Goal: Task Accomplishment & Management: Complete application form

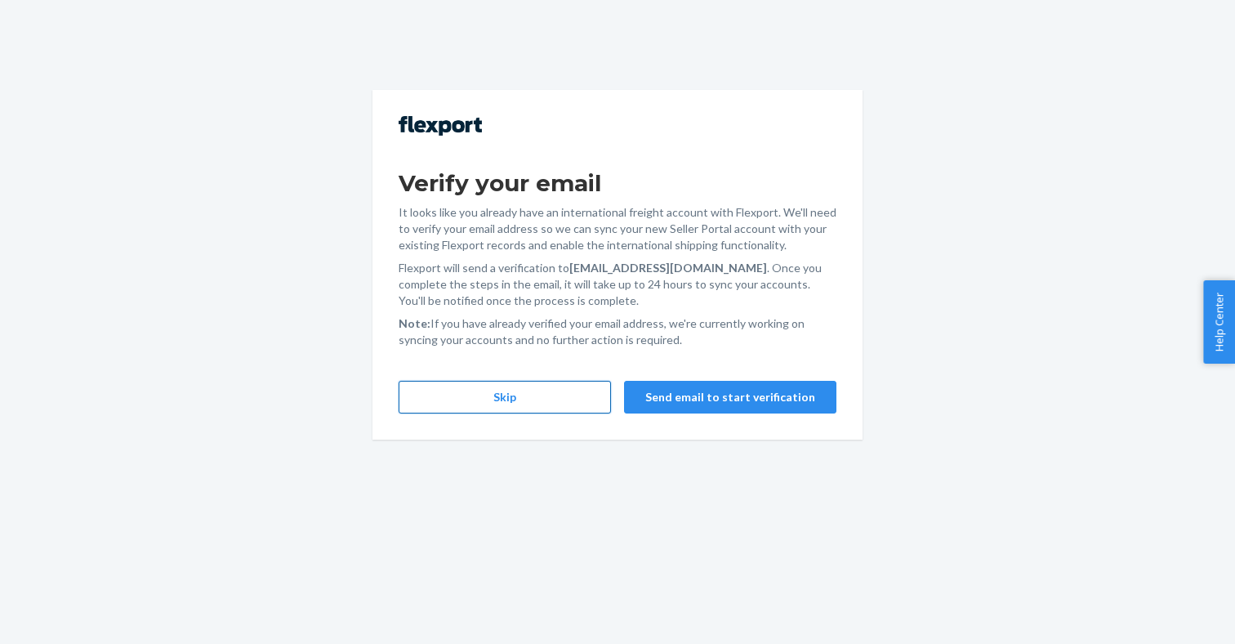
click at [469, 402] on button "Skip" at bounding box center [505, 397] width 212 height 33
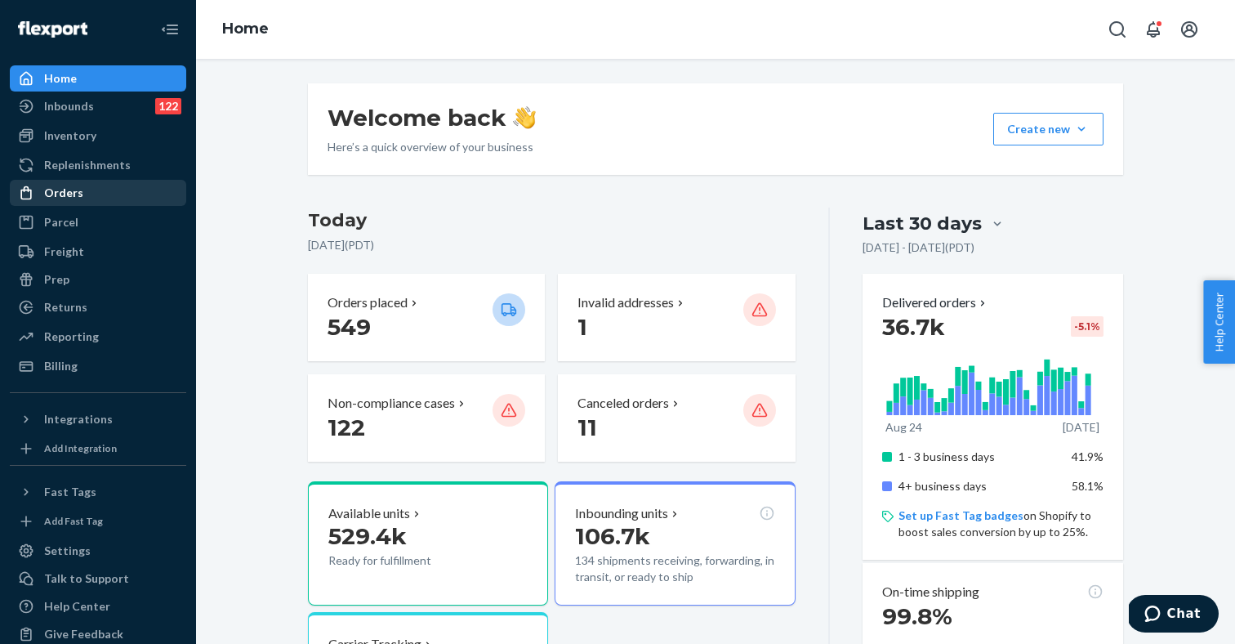
click at [91, 200] on div "Orders" at bounding box center [97, 192] width 173 height 23
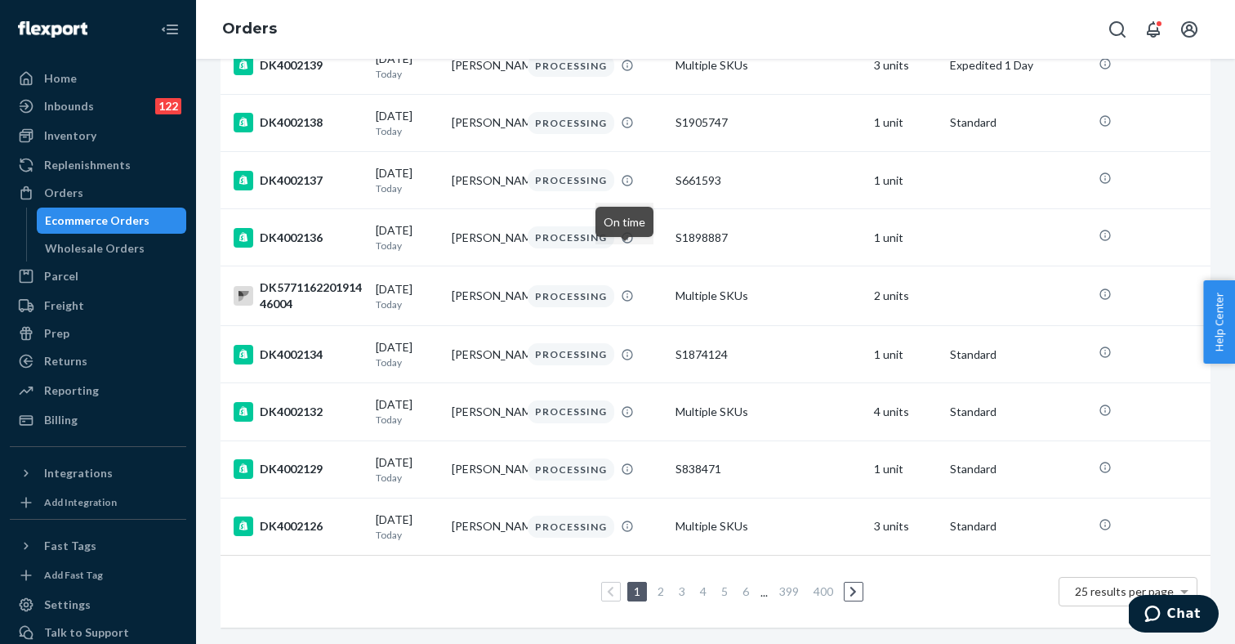
scroll to position [1150, 0]
click at [676, 593] on link "3" at bounding box center [682, 591] width 13 height 14
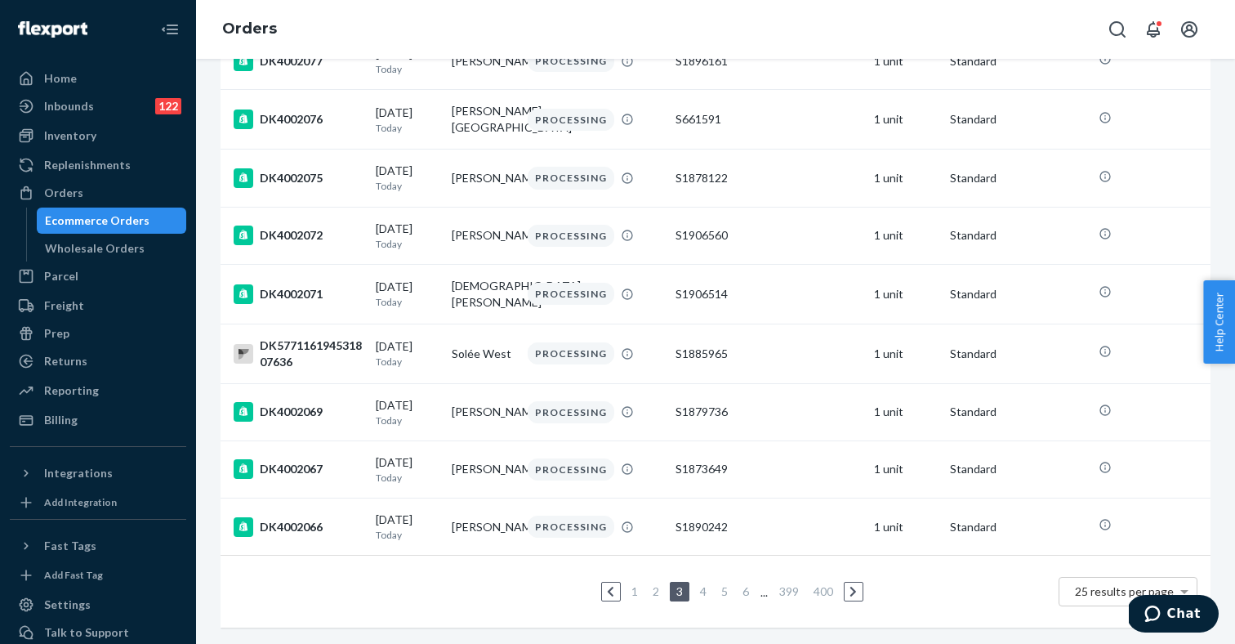
scroll to position [1150, 0]
click at [702, 591] on link "4" at bounding box center [703, 591] width 13 height 14
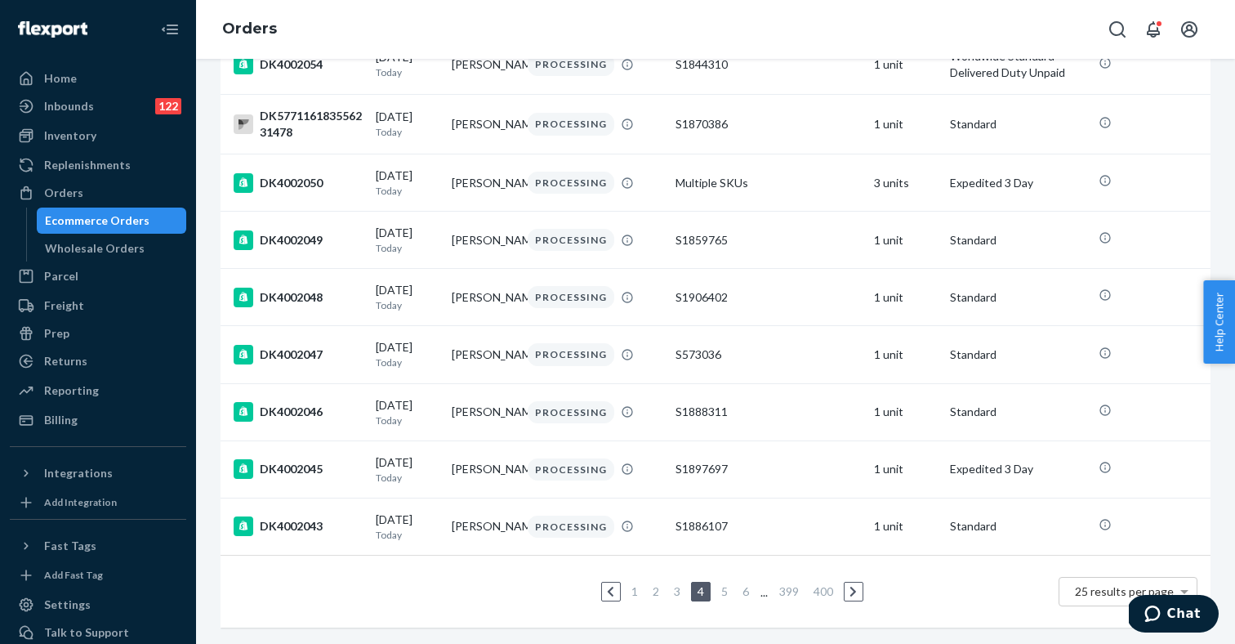
scroll to position [1180, 0]
click at [721, 593] on link "5" at bounding box center [724, 591] width 13 height 14
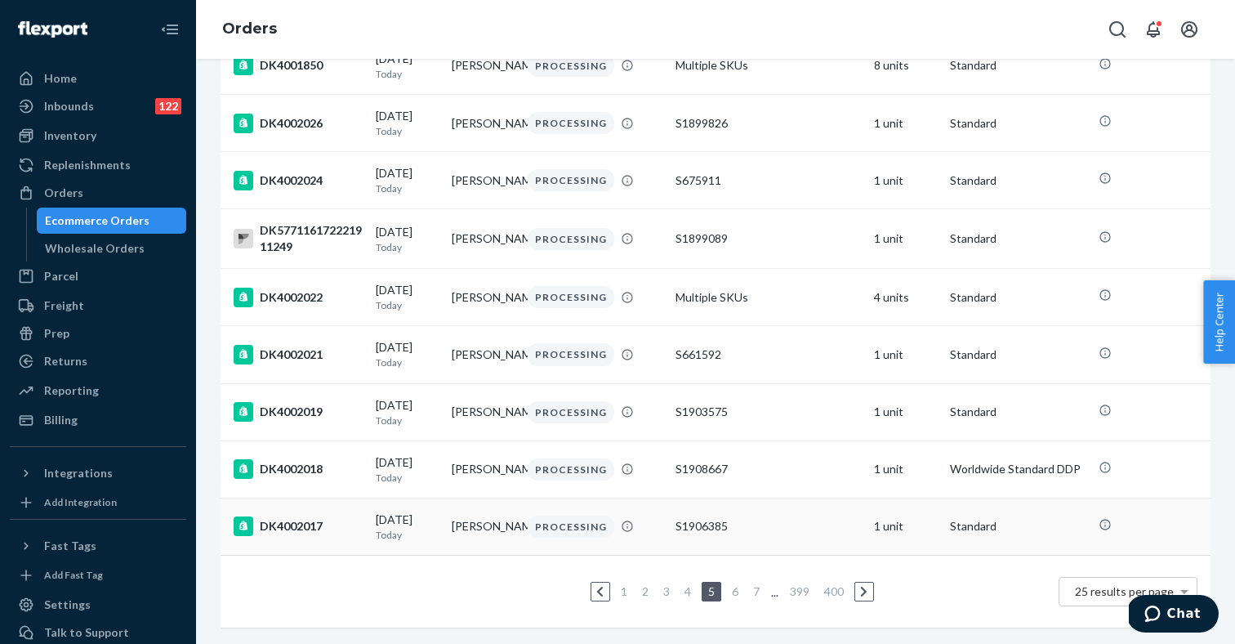
scroll to position [1155, 0]
click at [753, 594] on link "7" at bounding box center [756, 591] width 13 height 14
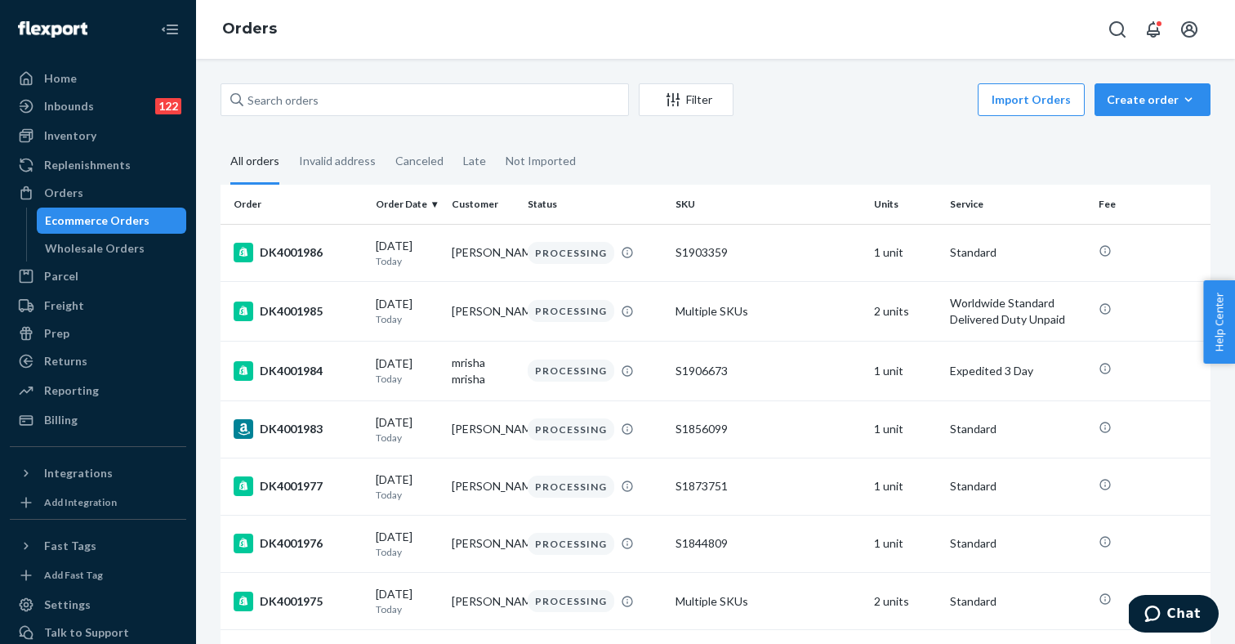
click at [1165, 100] on div "Create order" at bounding box center [1152, 99] width 91 height 16
click at [1134, 145] on span "Ecommerce order" at bounding box center [1162, 138] width 101 height 11
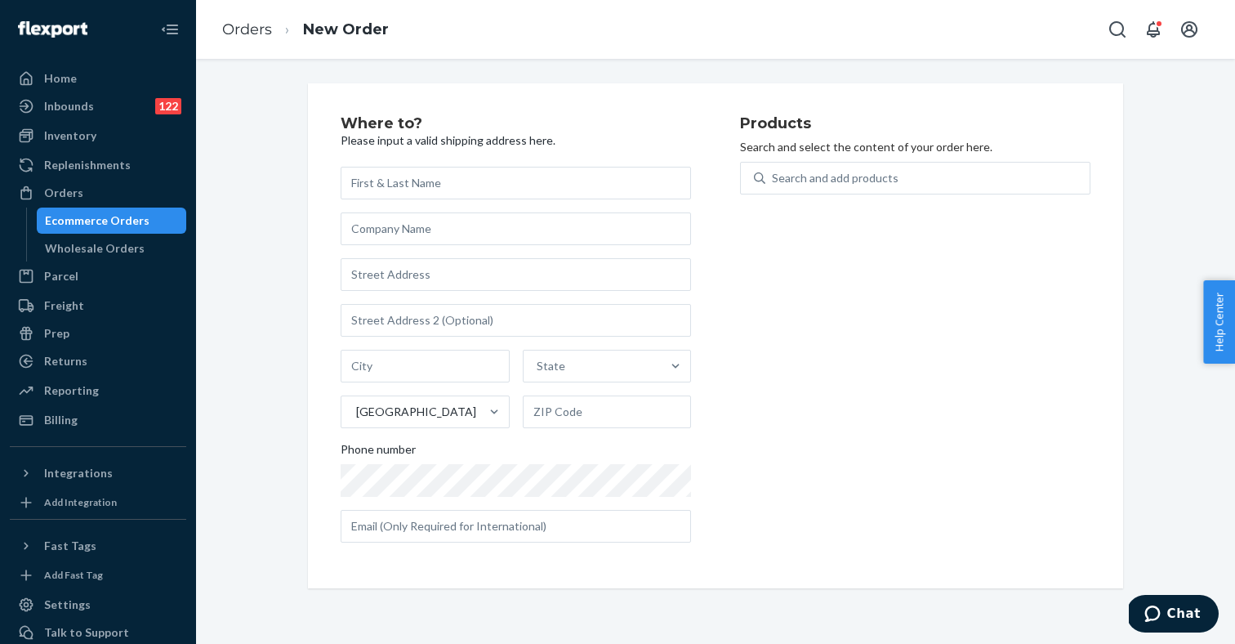
click at [475, 184] on input "text" at bounding box center [516, 183] width 350 height 33
paste input "[PERSON_NAME]"
type input "[PERSON_NAME]"
paste input "[STREET_ADDRESS]"
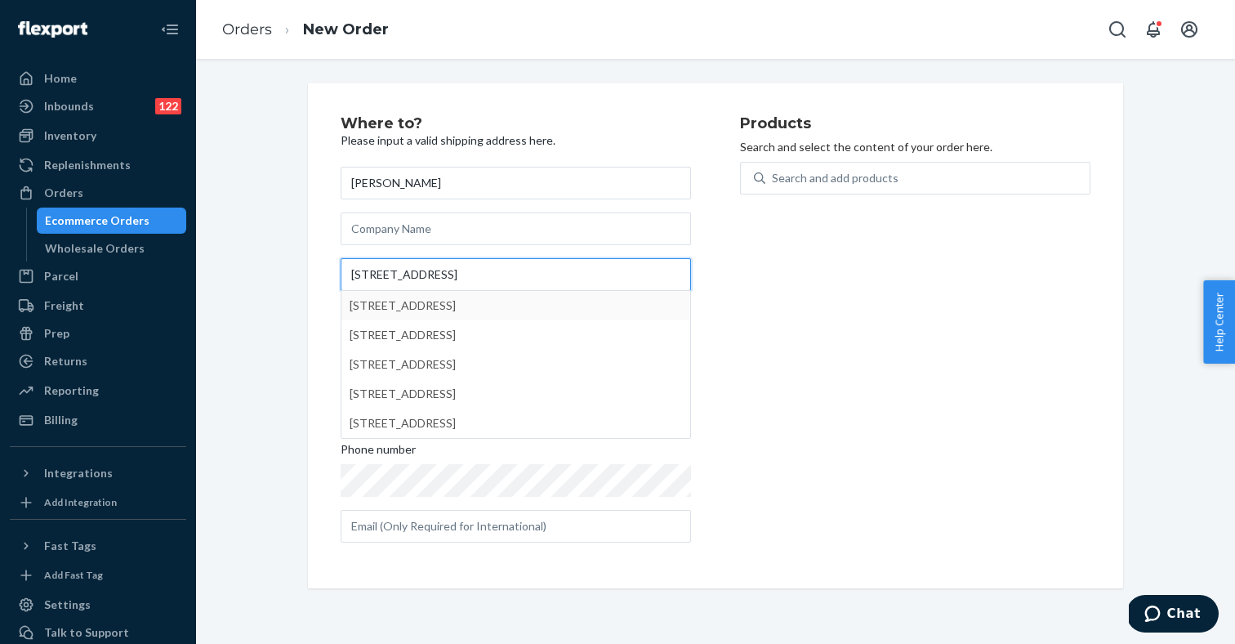
type input "[STREET_ADDRESS]"
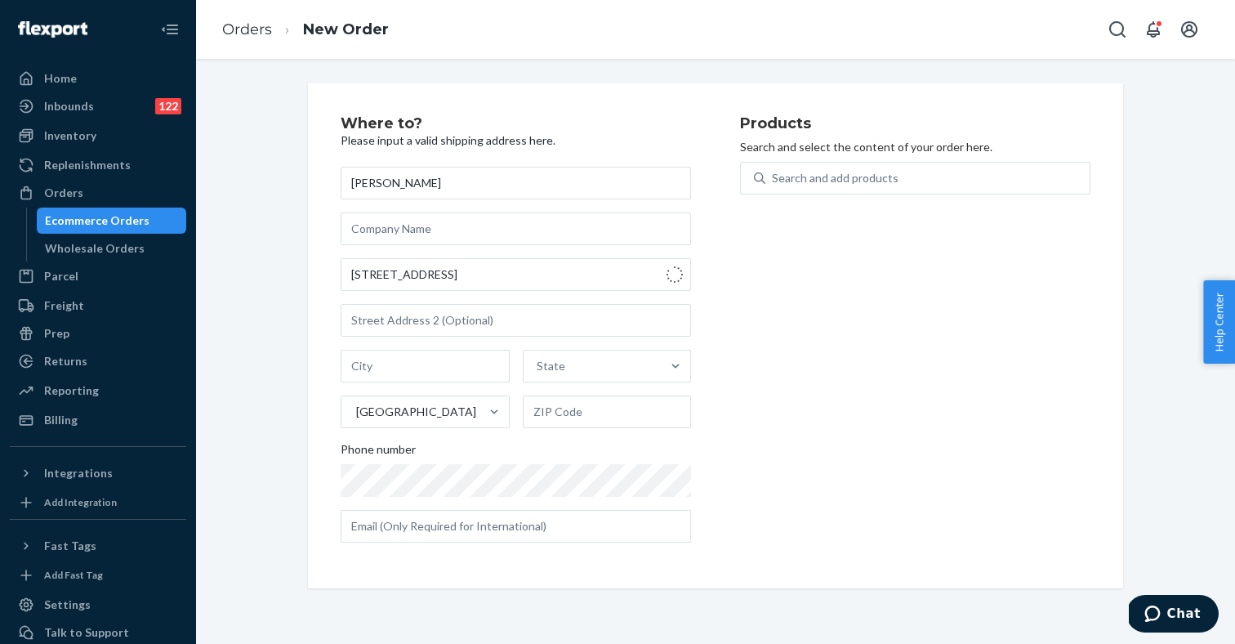
type input "311"
type input "[GEOGRAPHIC_DATA]"
type input "92101"
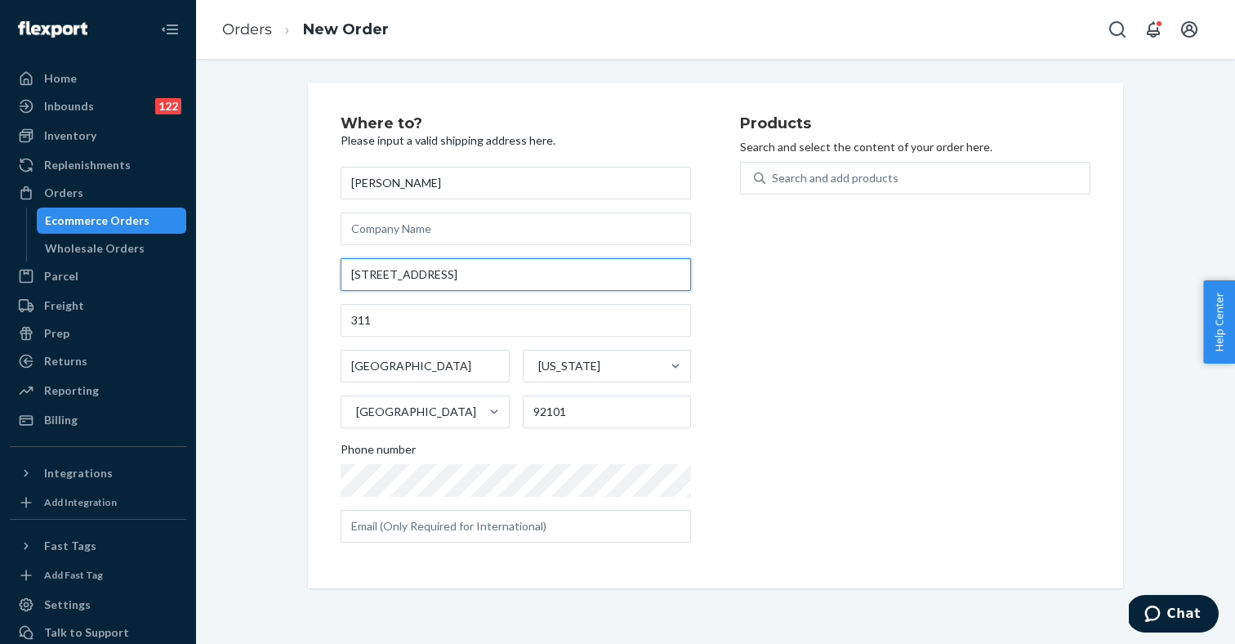
drag, startPoint x: 350, startPoint y: 276, endPoint x: 444, endPoint y: 274, distance: 93.1
click at [444, 274] on input "[STREET_ADDRESS]" at bounding box center [516, 274] width 350 height 33
paste input "[STREET_ADDRESS]"
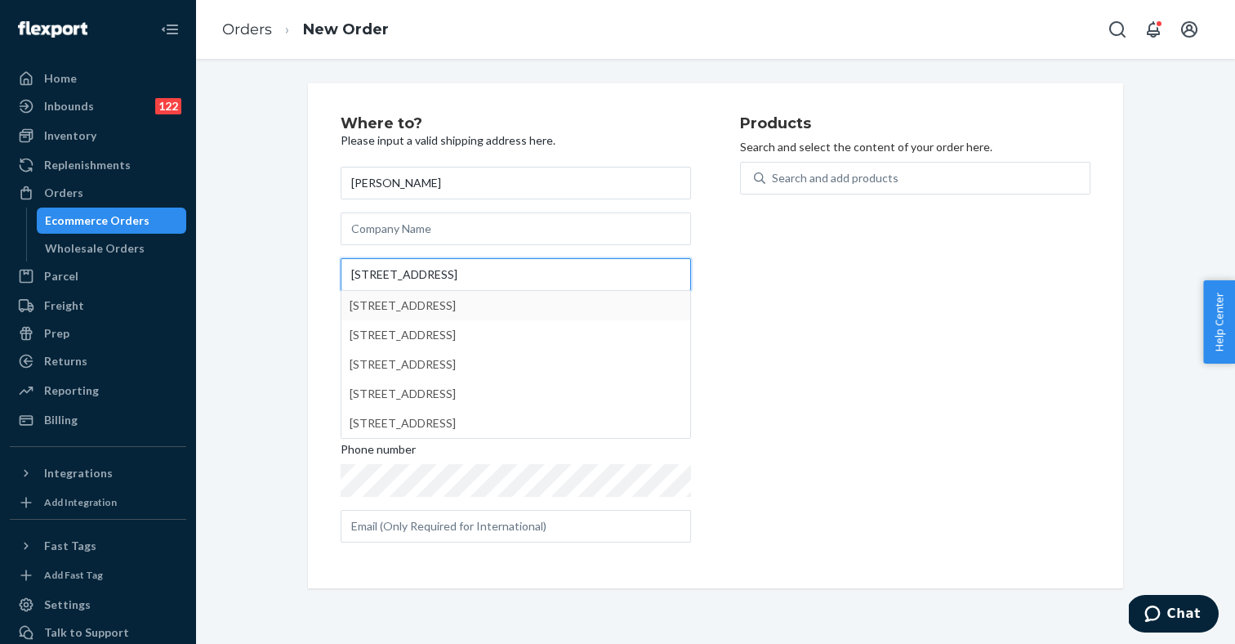
type input "[STREET_ADDRESS]"
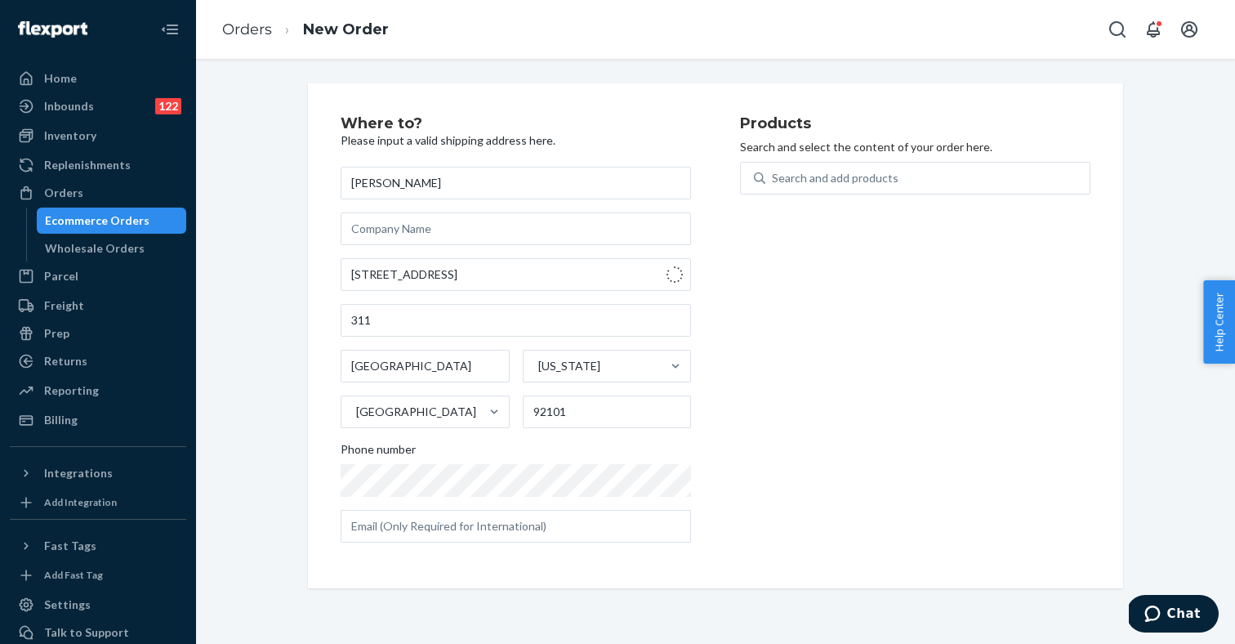
type input "3126"
type input "[GEOGRAPHIC_DATA]"
type input "33132"
type input "[STREET_ADDRESS]"
click at [814, 178] on div "Search and add products" at bounding box center [835, 178] width 127 height 16
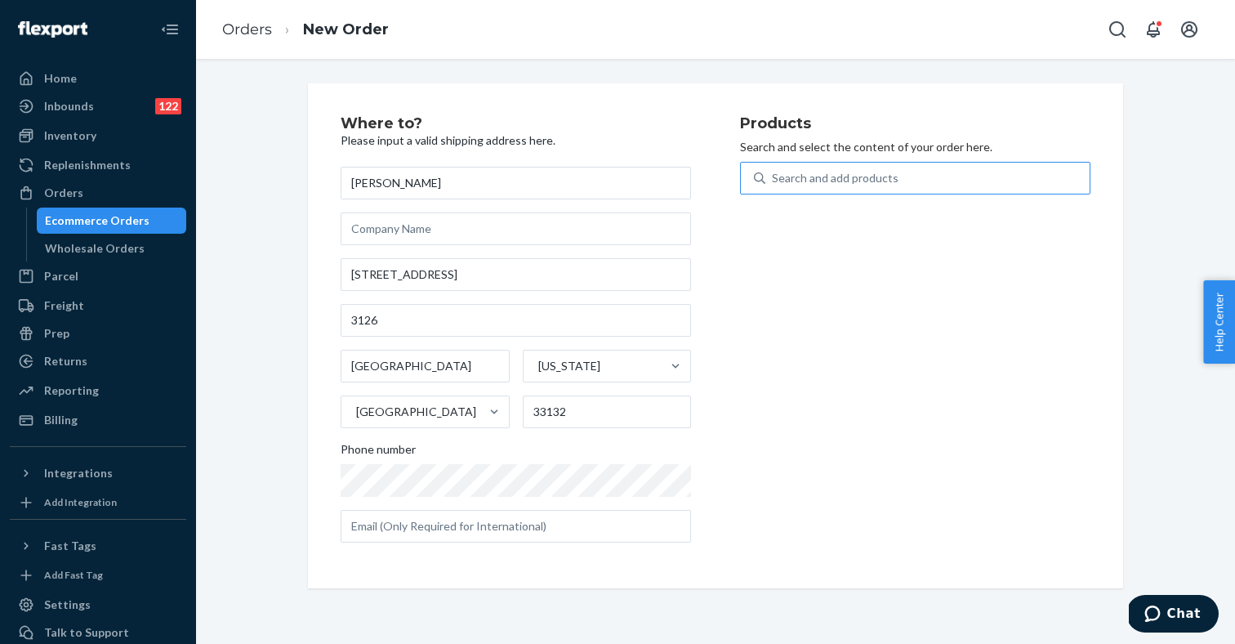
click at [774, 178] on input "Search and add products" at bounding box center [773, 178] width 2 height 16
paste input "S1872585"
type input "S1872585"
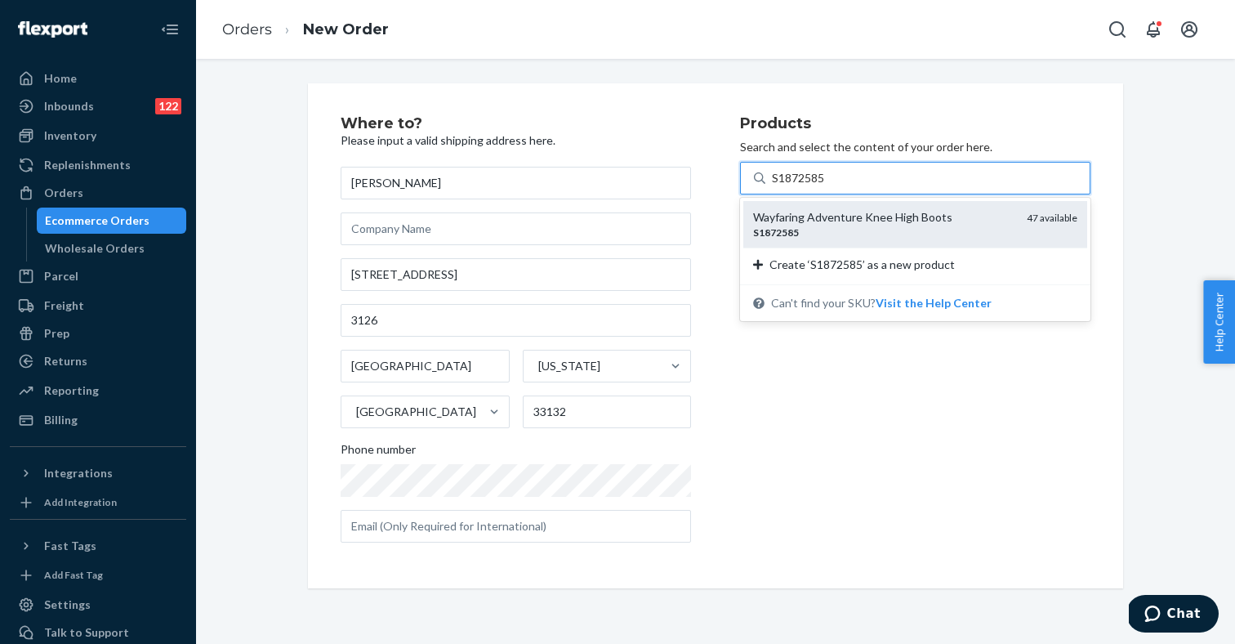
click at [804, 219] on div "Wayfaring Adventure Knee High Boots" at bounding box center [883, 217] width 261 height 16
click at [804, 186] on input "S1872585" at bounding box center [799, 178] width 54 height 16
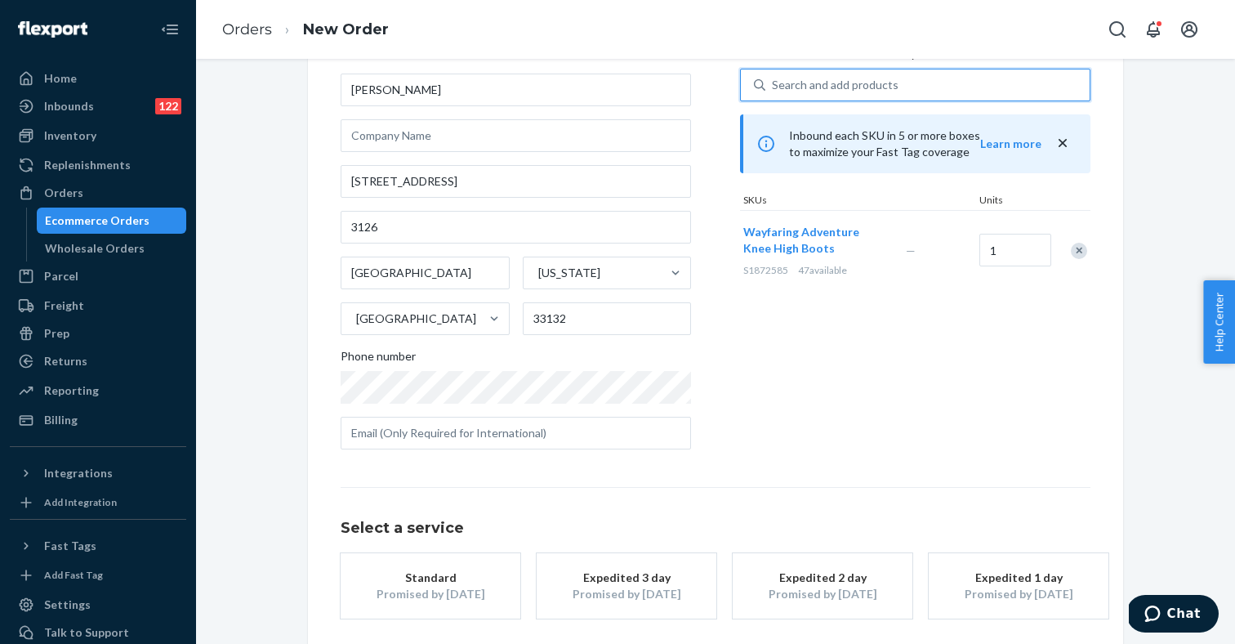
scroll to position [61, 0]
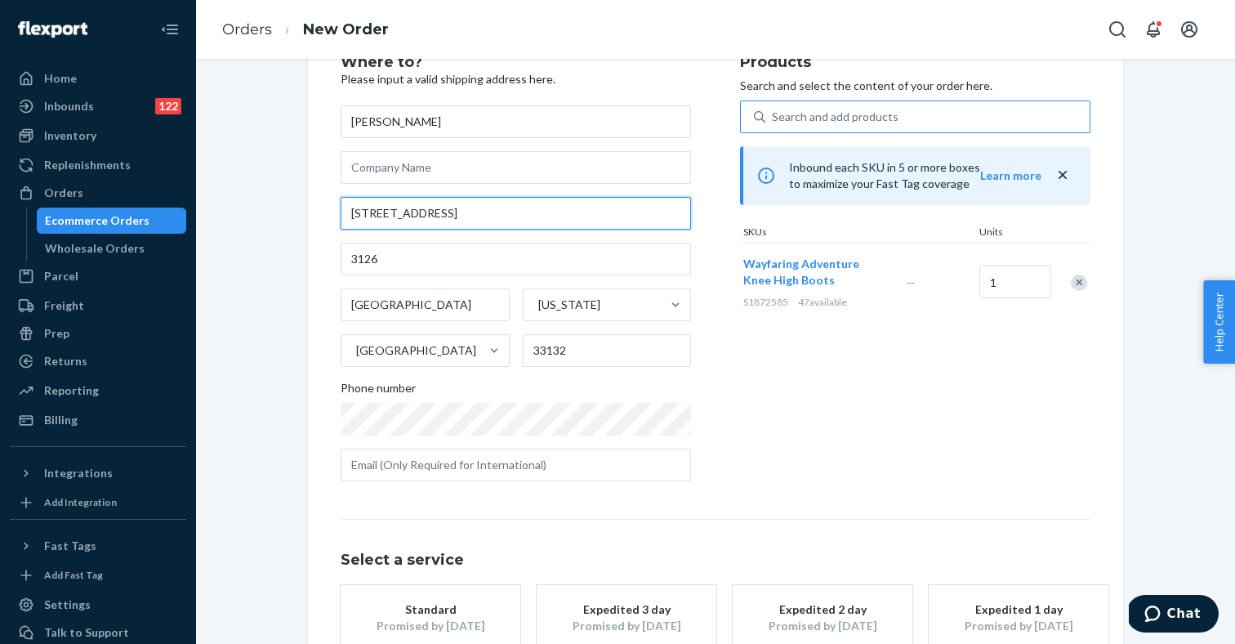
drag, startPoint x: 353, startPoint y: 209, endPoint x: 471, endPoint y: 209, distance: 118.5
click at [471, 209] on input "[STREET_ADDRESS]" at bounding box center [516, 213] width 350 height 33
paste input "[STREET_ADDRESS]"
type input "[STREET_ADDRESS]"
type input "311"
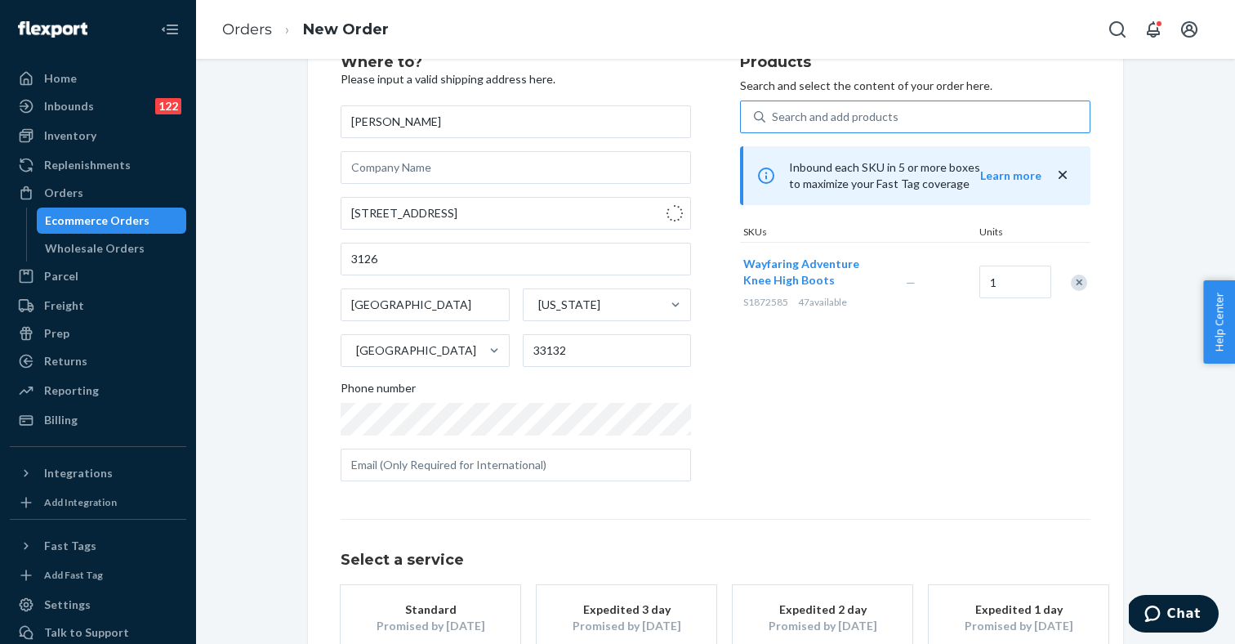
type input "[GEOGRAPHIC_DATA]"
type input "92101"
type input "[STREET_ADDRESS]"
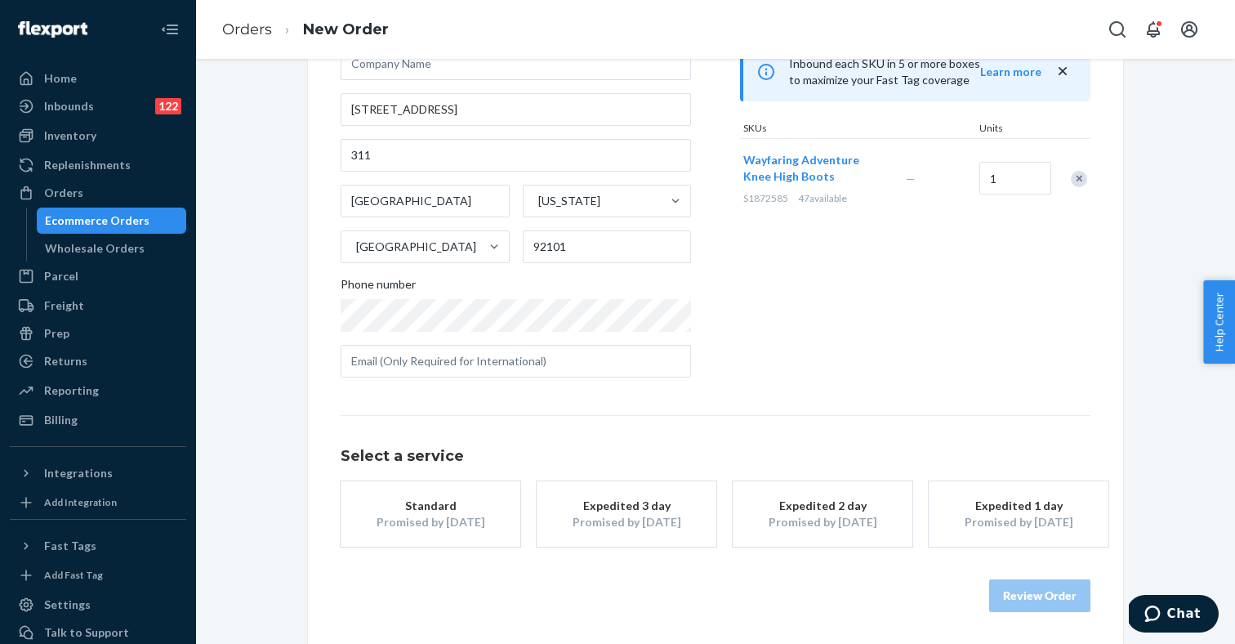
scroll to position [164, 0]
click at [630, 517] on div "Promised by [DATE]" at bounding box center [626, 523] width 131 height 16
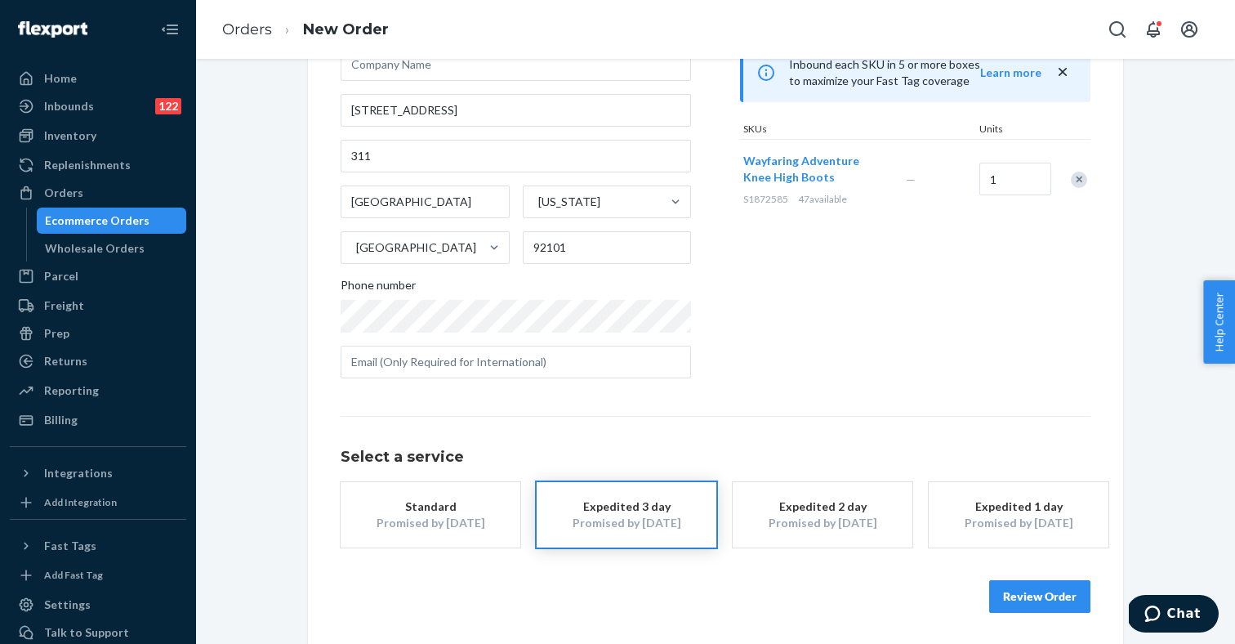
click at [770, 395] on div "Where to? Please input a valid shipping address here. [PERSON_NAME] [STREET_ADD…" at bounding box center [716, 282] width 750 height 661
click at [776, 610] on div "Review Order" at bounding box center [716, 588] width 750 height 49
click at [896, 575] on div "Review Order" at bounding box center [716, 588] width 750 height 49
click at [1045, 601] on button "Review Order" at bounding box center [1039, 596] width 101 height 33
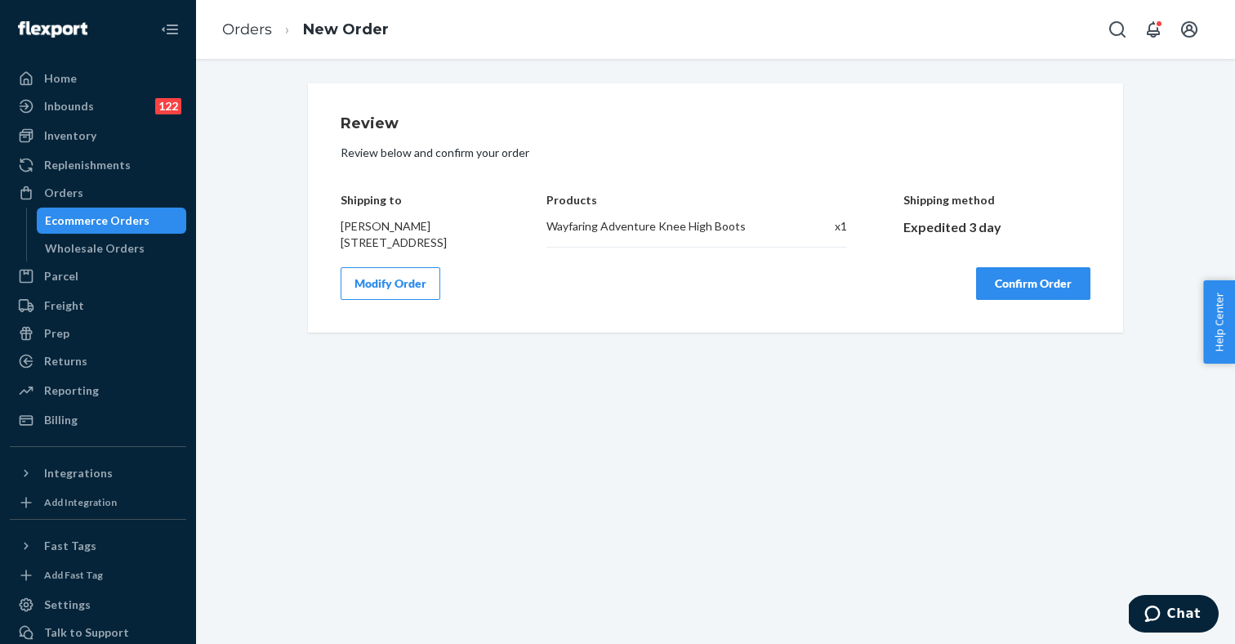
scroll to position [0, 0]
click at [1017, 300] on button "Confirm Order" at bounding box center [1033, 283] width 114 height 33
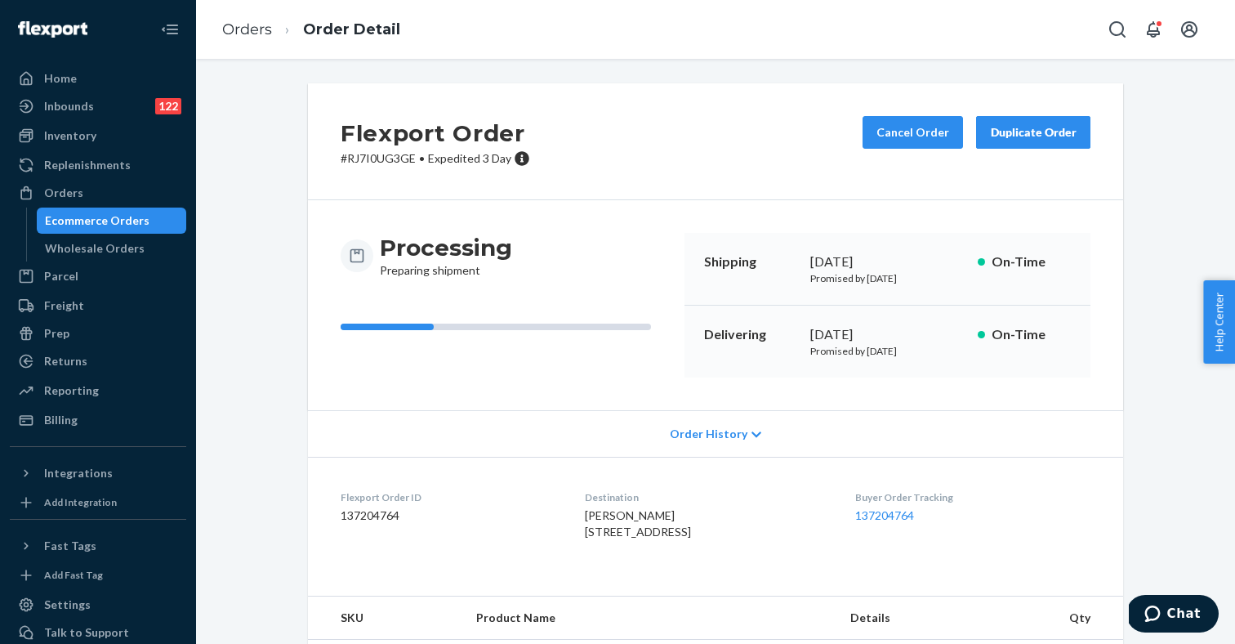
click at [379, 158] on p "# RJ7I0UG3GE • Expedited 3 Day" at bounding box center [436, 158] width 190 height 16
copy p "RJ7I0UG3GE"
click at [92, 225] on div "Ecommerce Orders" at bounding box center [97, 220] width 105 height 16
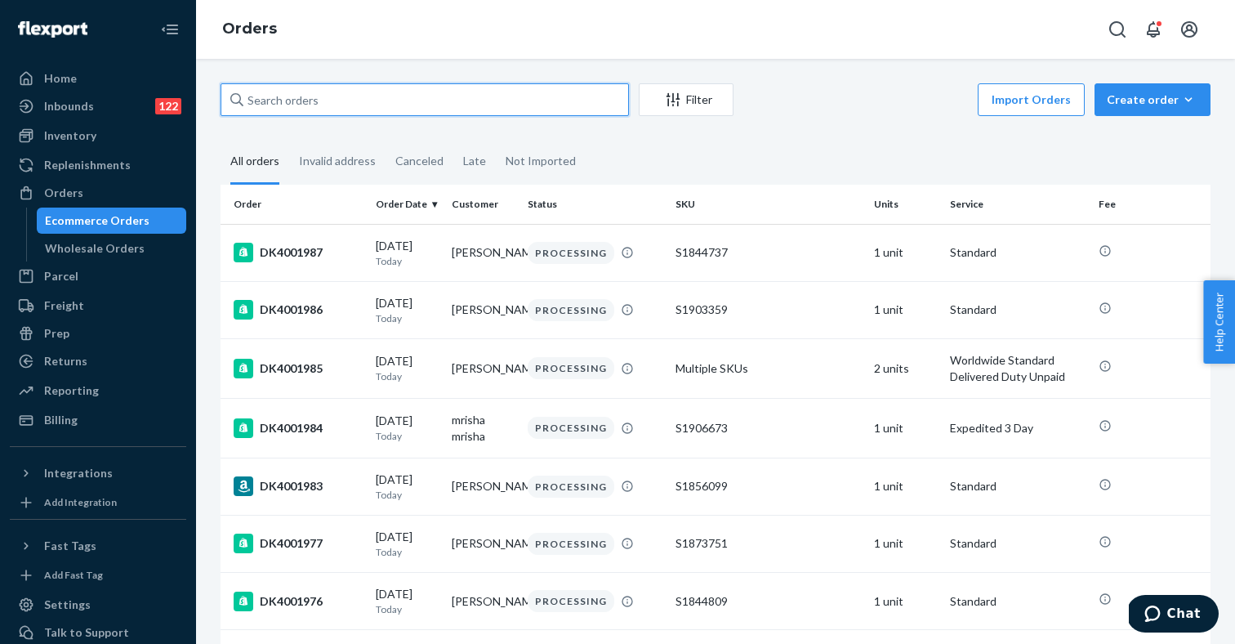
click at [417, 105] on input "text" at bounding box center [425, 99] width 408 height 33
paste input "RJ7I0UG3GE"
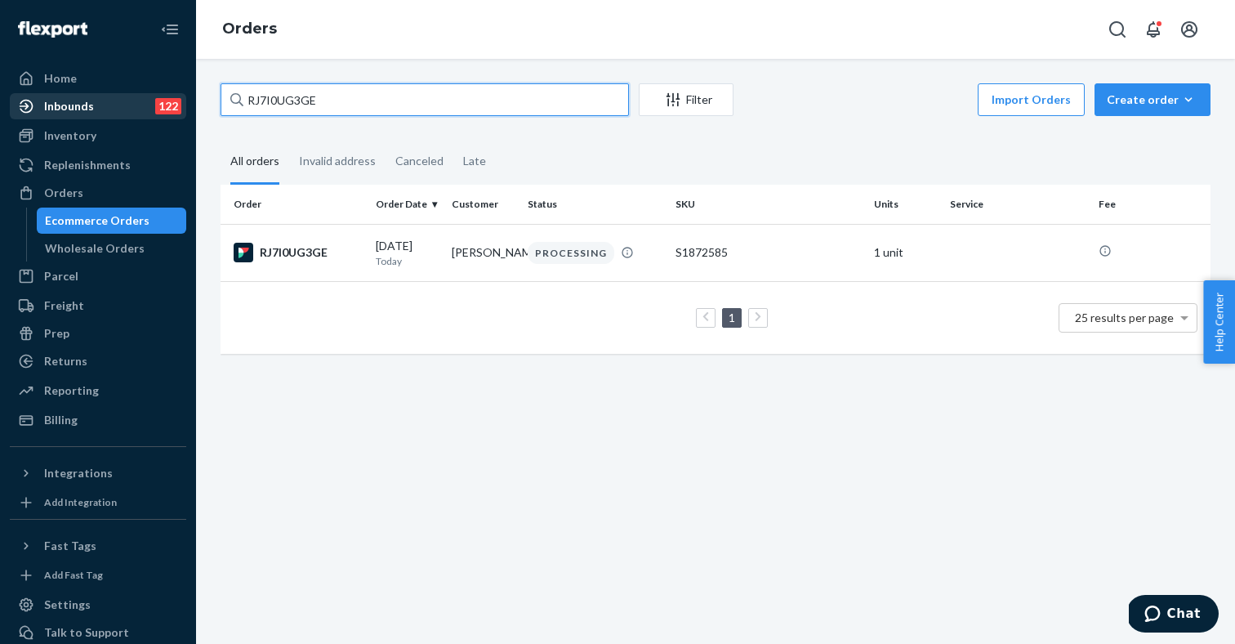
type input "RJ7I0UG3GE"
click at [125, 111] on div "Inbounds 122" at bounding box center [97, 106] width 173 height 23
